Goal: Task Accomplishment & Management: Complete application form

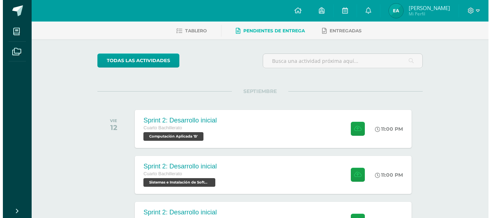
scroll to position [38, 0]
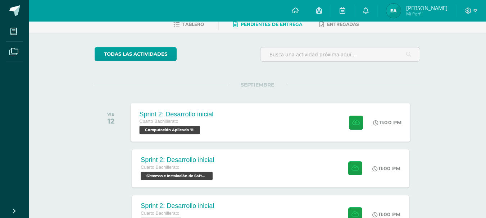
click at [213, 119] on div "Sprint 2: Desarrollo inicial Cuarto Bachillerato Computación Aplicada 'B'" at bounding box center [176, 122] width 91 height 38
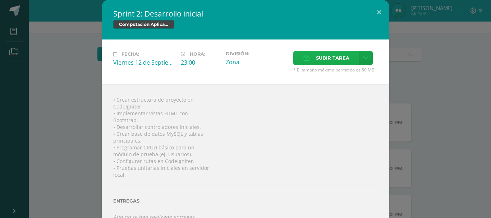
click at [305, 58] on icon at bounding box center [307, 58] width 8 height 5
click at [0, 0] on input "Subir tarea" at bounding box center [0, 0] width 0 height 0
click at [316, 58] on span "Subir tarea" at bounding box center [332, 57] width 33 height 13
click at [0, 0] on input "Subir tarea" at bounding box center [0, 0] width 0 height 0
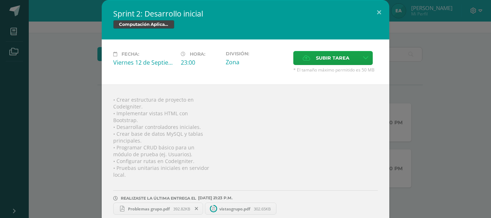
scroll to position [9, 0]
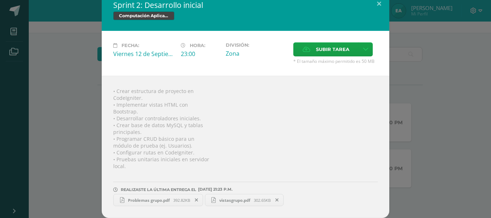
click at [418, 76] on div "Sprint 2: Desarrollo inicial Computación Aplicada Fecha: [DATE] Hora: 23:00 Div…" at bounding box center [245, 104] width 485 height 227
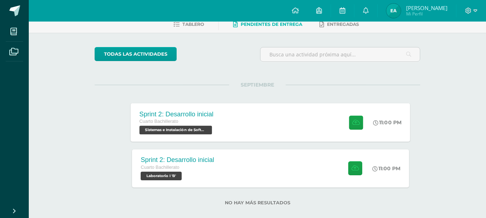
click at [229, 113] on div "Sprint 2: Desarrollo inicial Cuarto Bachillerato Sistemas e Instalación de Soft…" at bounding box center [270, 122] width 279 height 38
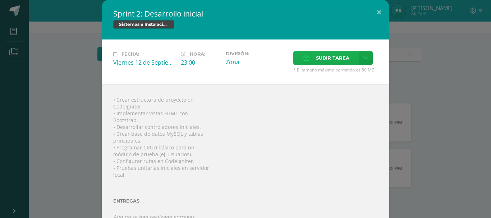
click at [327, 63] on span "Subir tarea" at bounding box center [332, 57] width 33 height 13
click at [0, 0] on input "Subir tarea" at bounding box center [0, 0] width 0 height 0
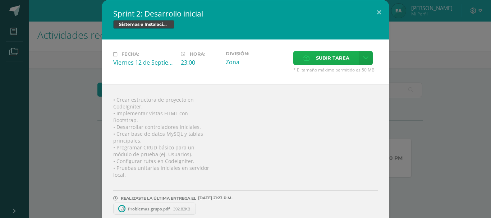
click at [316, 57] on span "Subir tarea" at bounding box center [332, 57] width 33 height 13
click at [0, 0] on input "Subir tarea" at bounding box center [0, 0] width 0 height 0
click at [393, 104] on div "Sprint 2: Desarrollo inicial Sistemas e Instalación de Software Fecha: [DATE] H…" at bounding box center [245, 113] width 485 height 227
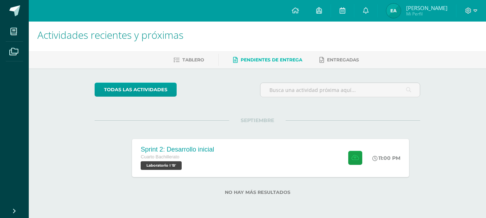
drag, startPoint x: 488, startPoint y: 75, endPoint x: 487, endPoint y: 108, distance: 33.4
click at [277, 145] on div "Sprint 2: Desarrollo inicial Cuarto Bachillerato Laboratorio I 'B' 11:00 PM Spr…" at bounding box center [270, 158] width 279 height 38
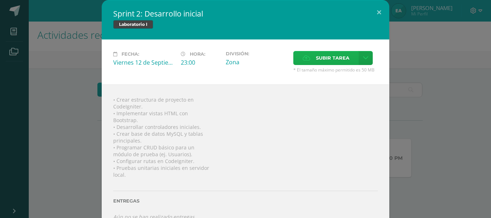
click at [325, 58] on span "Subir tarea" at bounding box center [332, 57] width 33 height 13
click at [0, 0] on input "Subir tarea" at bounding box center [0, 0] width 0 height 0
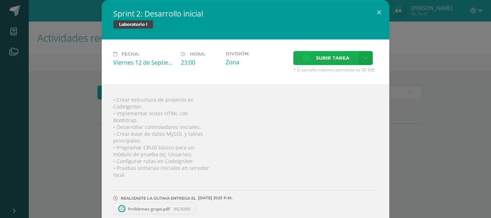
click at [311, 60] on label "Subir tarea" at bounding box center [325, 58] width 65 height 14
click at [0, 0] on input "Subir tarea" at bounding box center [0, 0] width 0 height 0
click at [402, 95] on div "Sprint 2: Desarrollo inicial Laboratorio I Fecha: [DATE] Hora: 23:00 División: …" at bounding box center [245, 113] width 485 height 227
